Goal: Obtain resource: Obtain resource

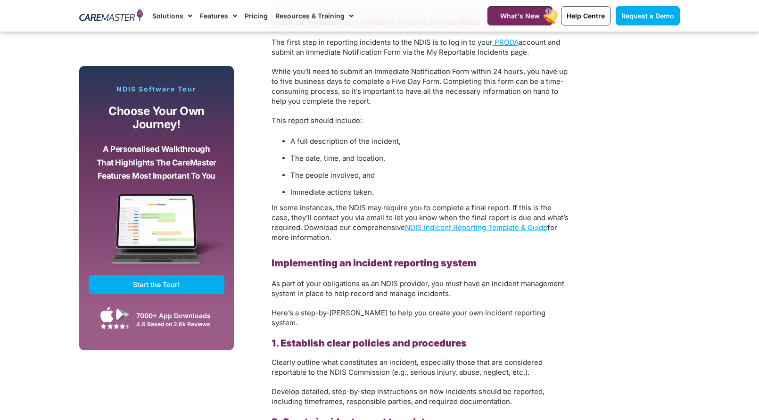
scroll to position [1368, 0]
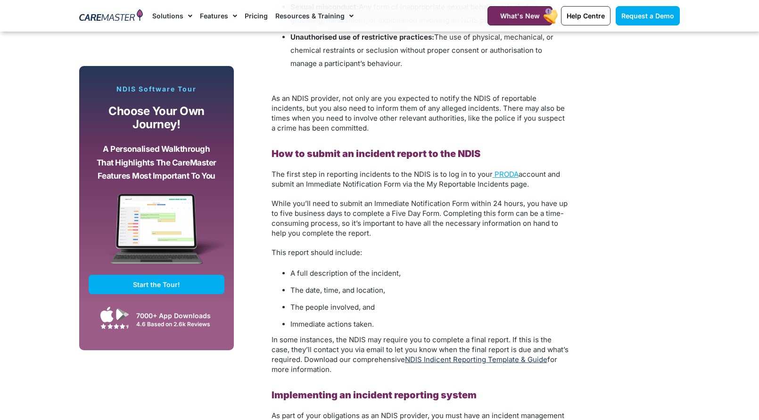
click at [471, 364] on link "NDIS Indicent Reporting Template & Guide" at bounding box center [476, 359] width 142 height 9
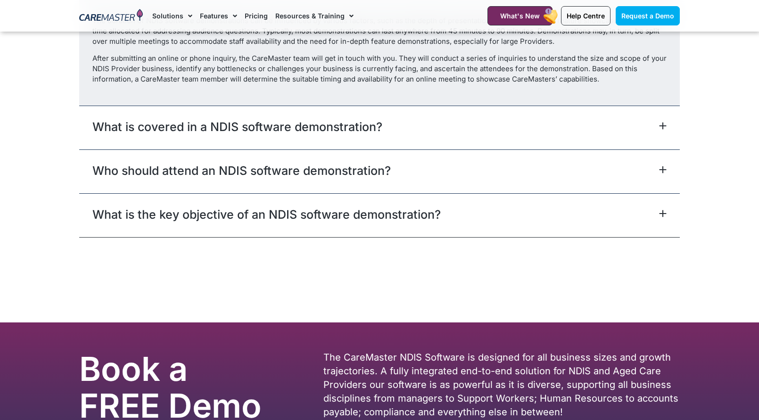
scroll to position [1132, 0]
